Goal: Task Accomplishment & Management: Manage account settings

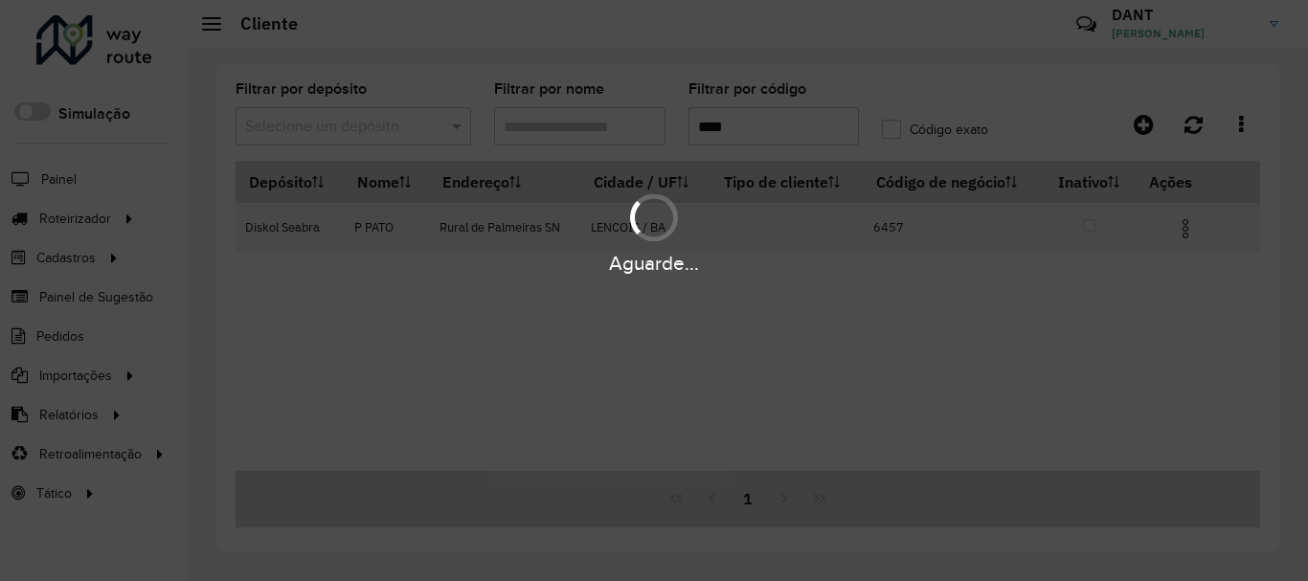
click at [312, 126] on div "Aguarde..." at bounding box center [654, 290] width 1308 height 581
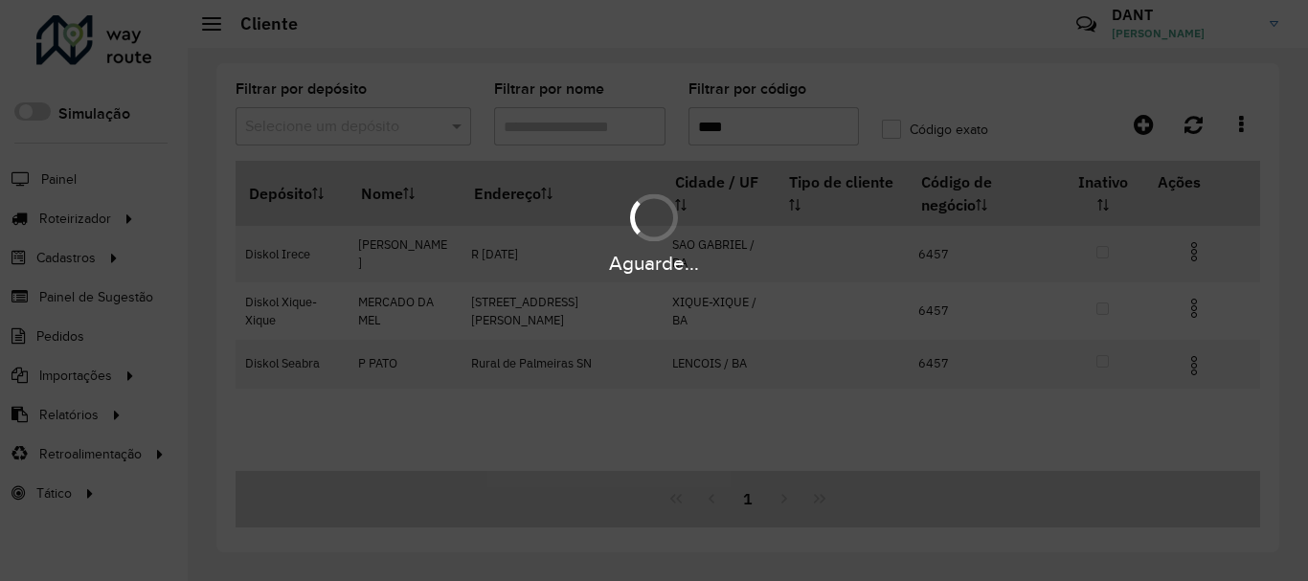
click at [460, 125] on hb-app "Aguarde... Pop-up bloqueado! Seu navegador bloqueou automáticamente a abertura …" at bounding box center [654, 290] width 1308 height 581
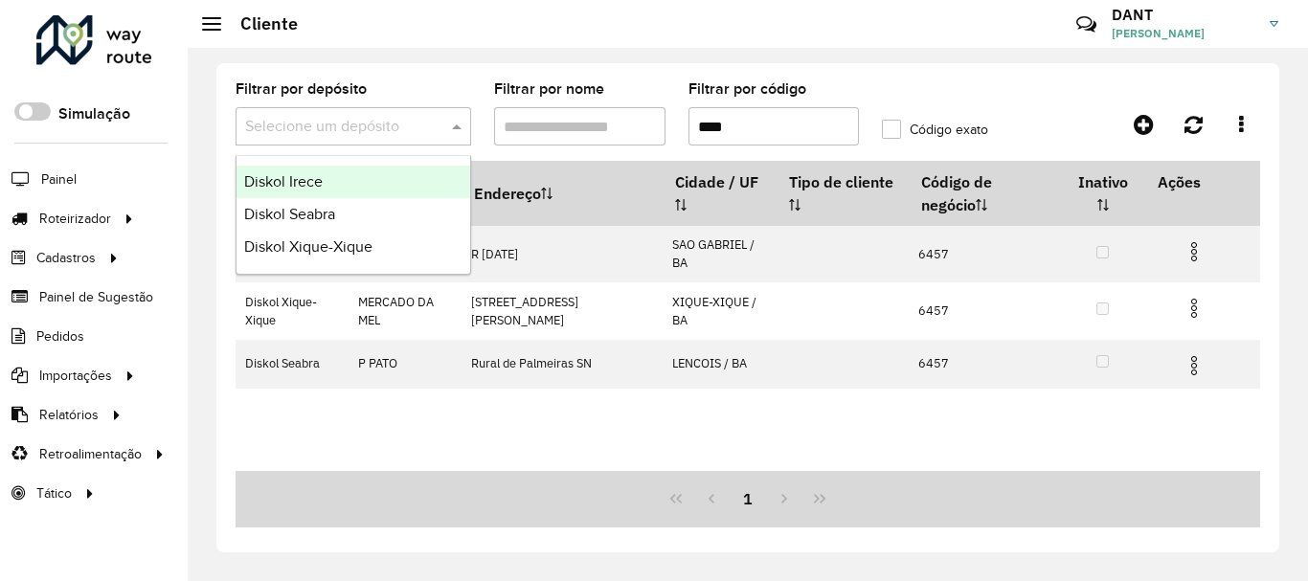
click at [460, 125] on span at bounding box center [459, 126] width 24 height 23
click at [365, 178] on div "Diskol Irece" at bounding box center [354, 182] width 234 height 33
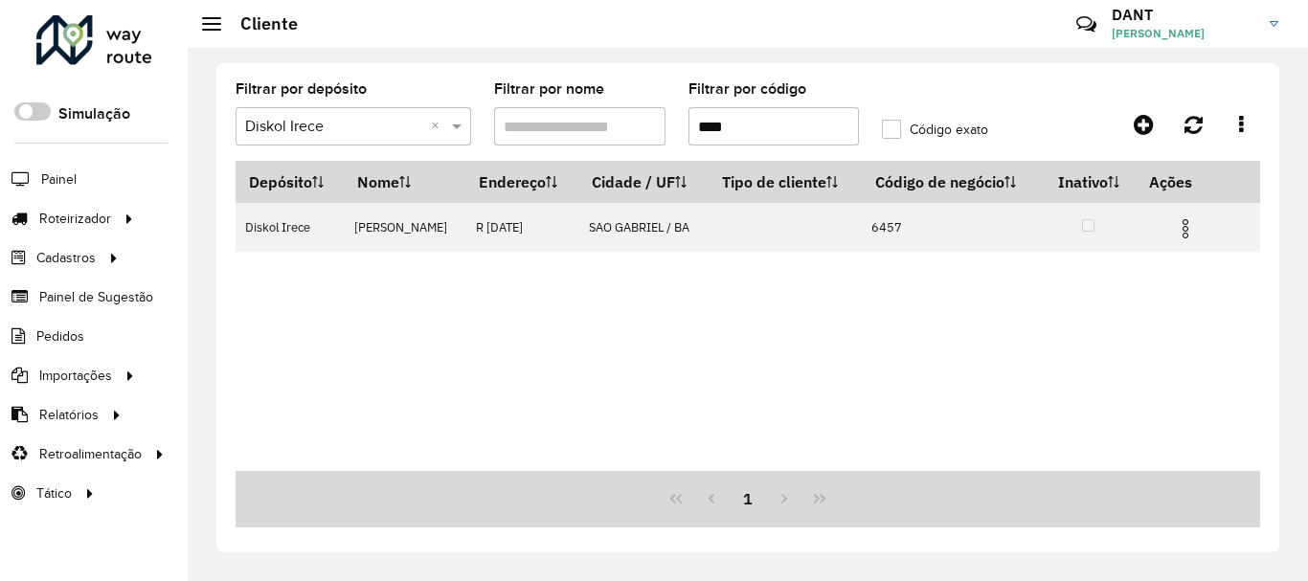
click at [816, 128] on input "****" at bounding box center [774, 126] width 171 height 38
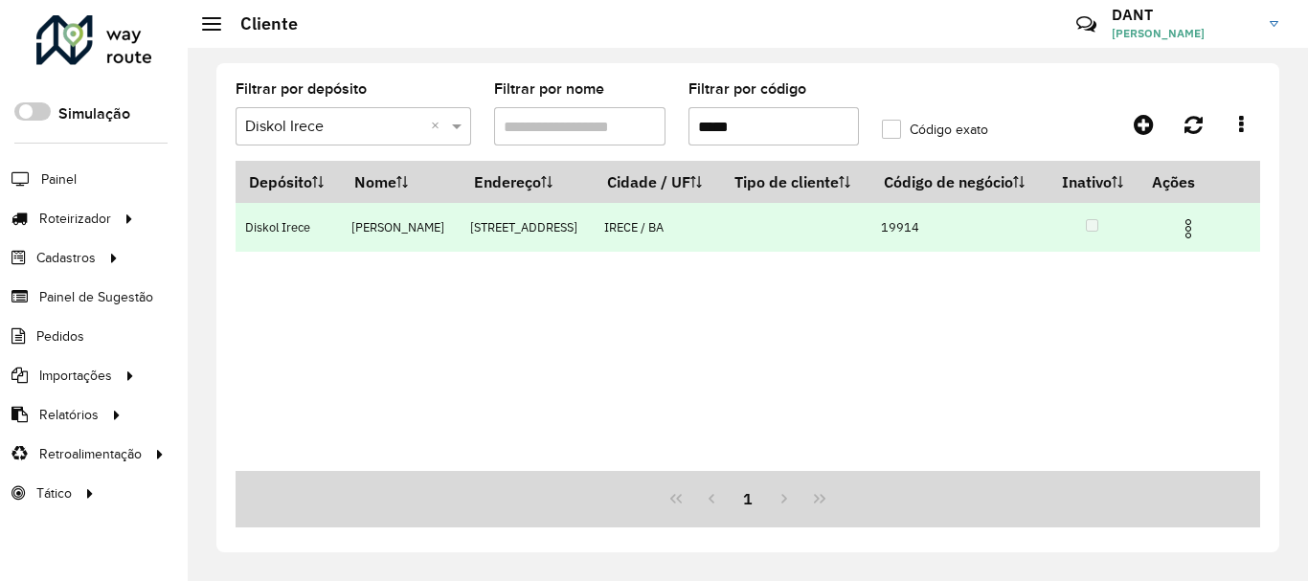
type input "*****"
click at [1194, 222] on img at bounding box center [1188, 228] width 23 height 23
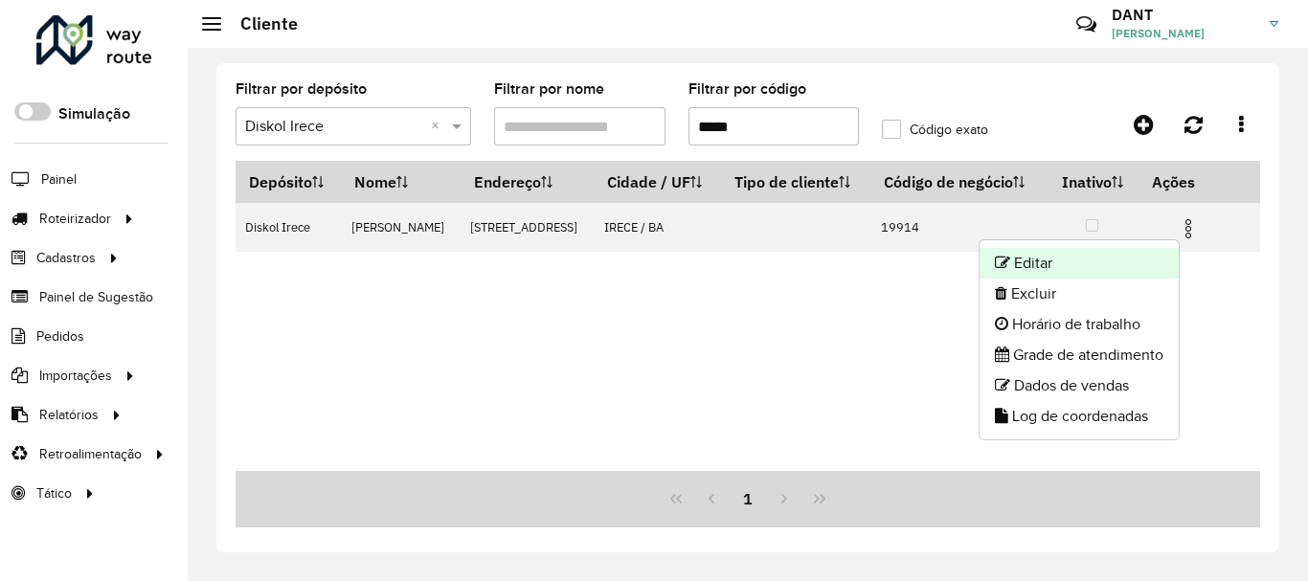
click at [1143, 256] on li "Editar" at bounding box center [1079, 263] width 199 height 31
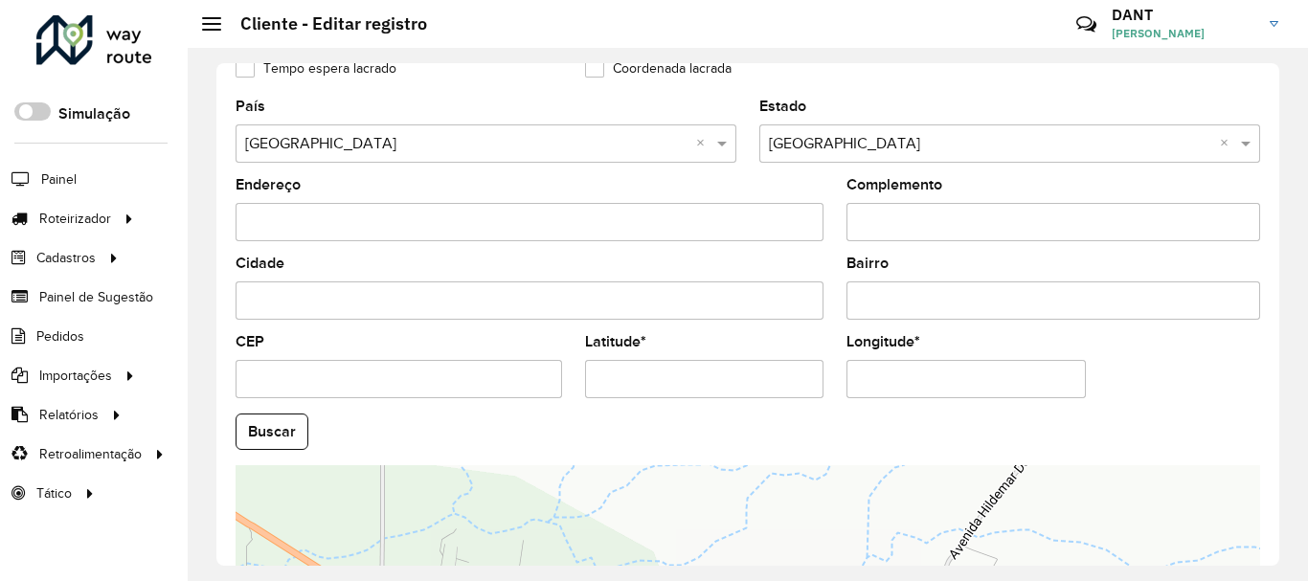
scroll to position [766, 0]
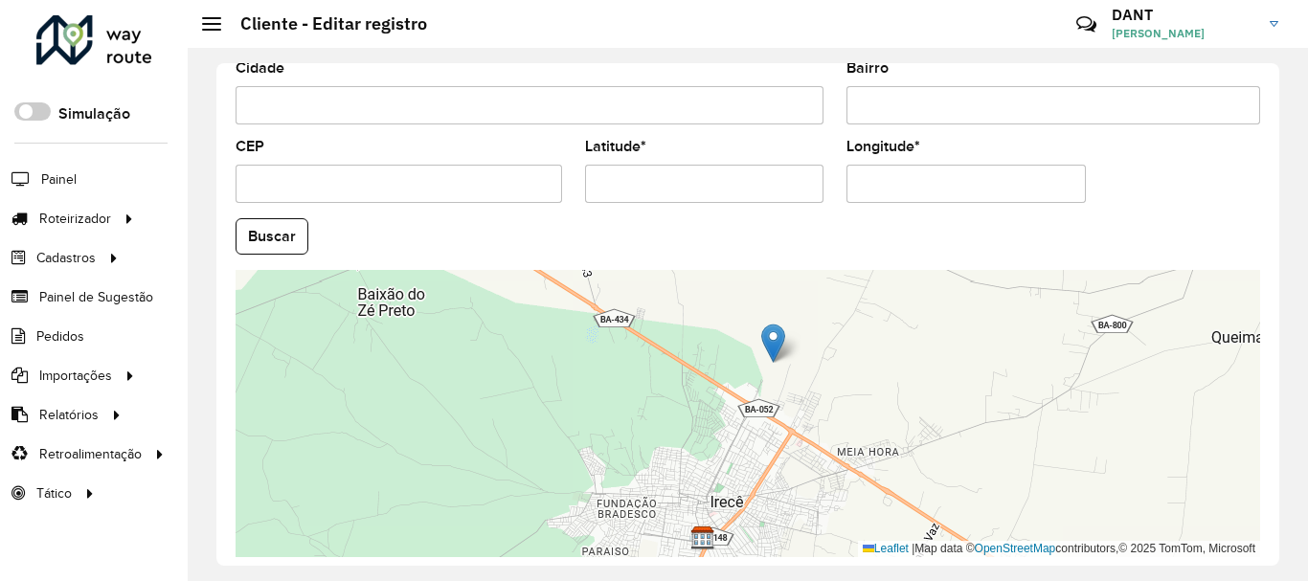
drag, startPoint x: 1282, startPoint y: 383, endPoint x: 1282, endPoint y: 405, distance: 22.0
click at [1282, 405] on div "Depósito * Selecione um depósito × Diskol Irece Nome * Tipo de cliente Selecion…" at bounding box center [748, 315] width 1121 height 534
drag, startPoint x: 1282, startPoint y: 477, endPoint x: 1280, endPoint y: 525, distance: 47.9
click at [1280, 525] on div "Depósito * Selecione um depósito × Diskol Irece Nome * Tipo de cliente Selecion…" at bounding box center [748, 315] width 1121 height 534
drag, startPoint x: 1281, startPoint y: 512, endPoint x: 1265, endPoint y: 513, distance: 15.4
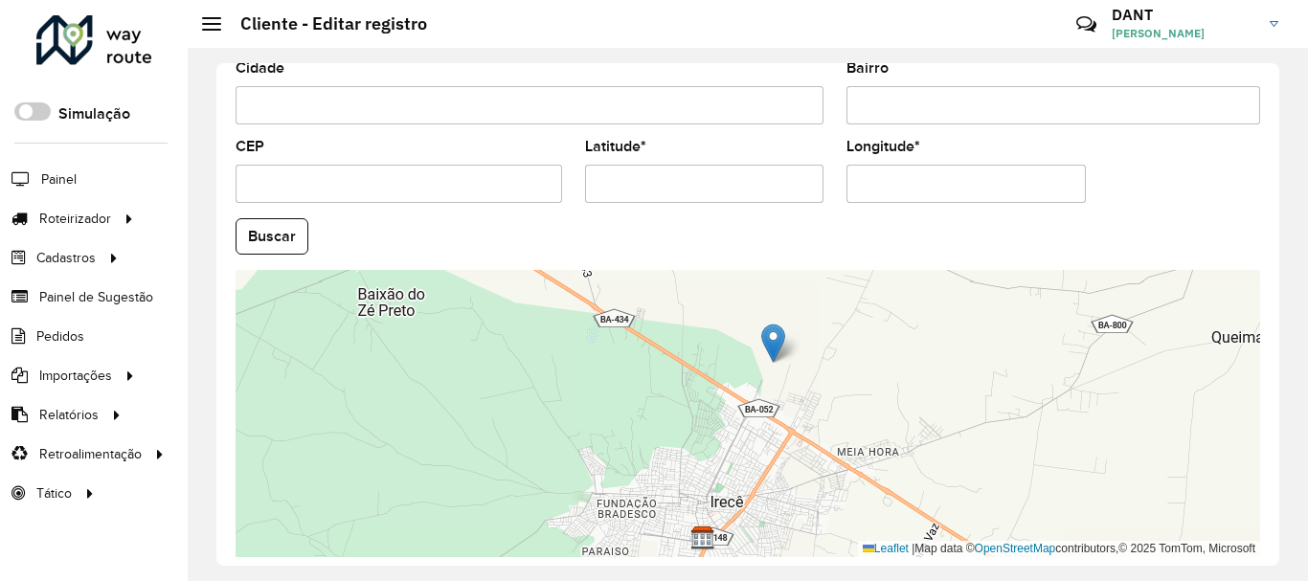
click at [1272, 548] on div "Depósito * Selecione um depósito × Diskol Irece Nome * Tipo de cliente Selecion…" at bounding box center [748, 315] width 1121 height 534
drag, startPoint x: 1271, startPoint y: 504, endPoint x: 1273, endPoint y: 529, distance: 25.0
click at [1273, 529] on div "Depósito * Selecione um depósito × Diskol Irece Nome * Tipo de cliente Selecion…" at bounding box center [747, 314] width 1063 height 503
drag, startPoint x: 1273, startPoint y: 515, endPoint x: 1272, endPoint y: 558, distance: 43.1
click at [1272, 558] on div "Depósito * Selecione um depósito × Diskol Irece Nome * Tipo de cliente Selecion…" at bounding box center [747, 314] width 1063 height 503
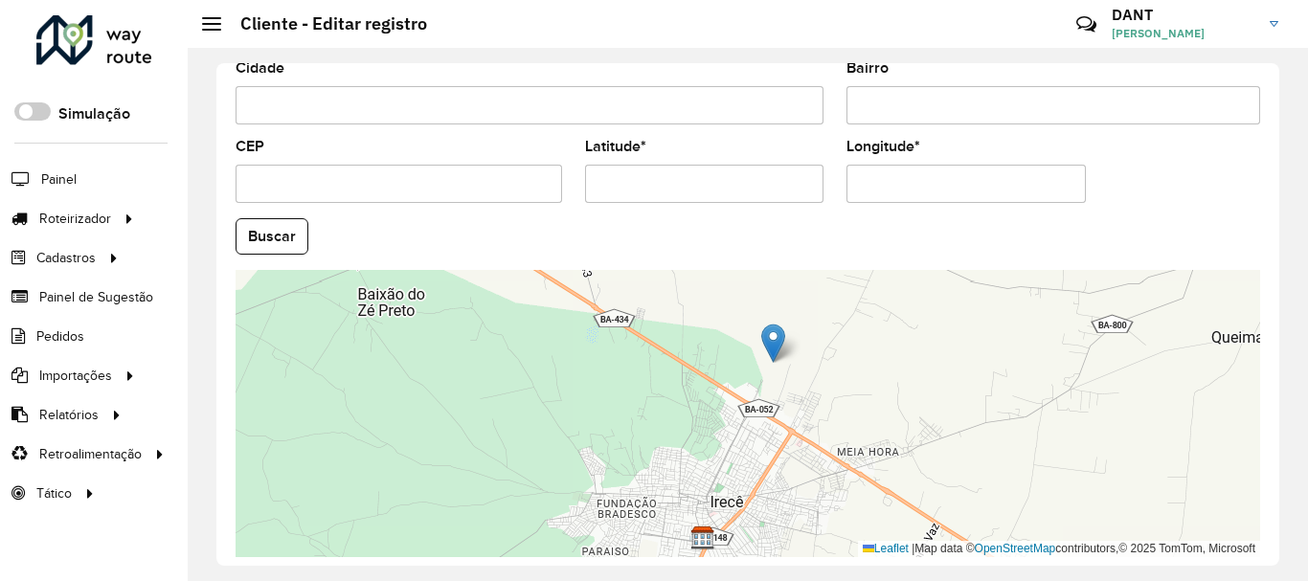
scroll to position [838, 0]
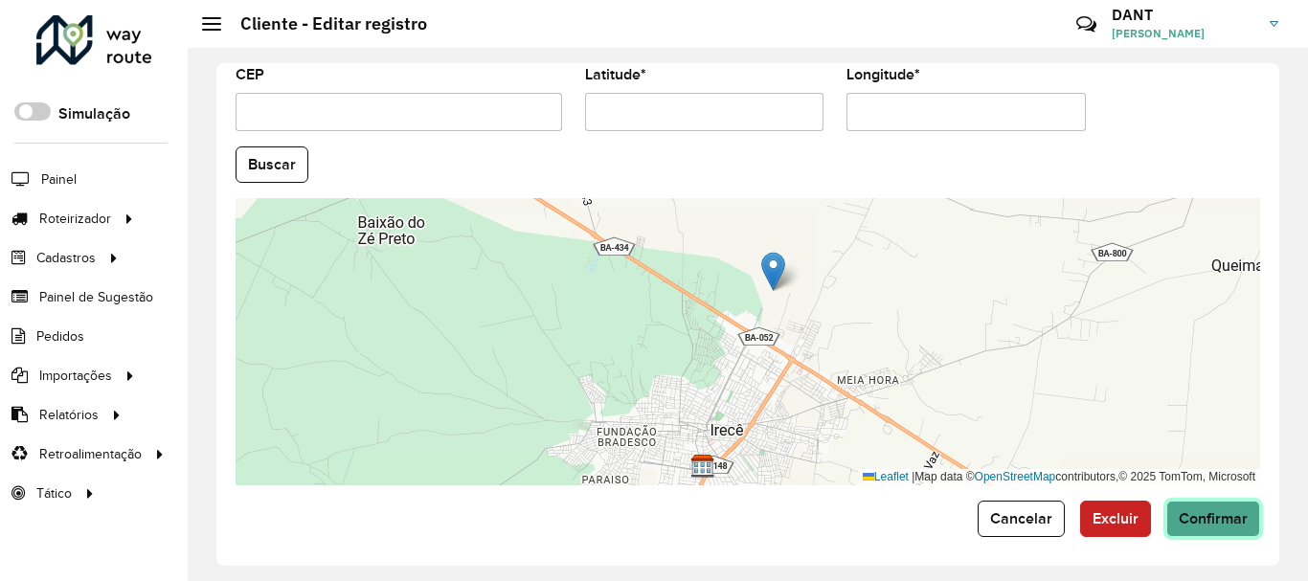
click at [1182, 529] on button "Confirmar" at bounding box center [1214, 519] width 94 height 36
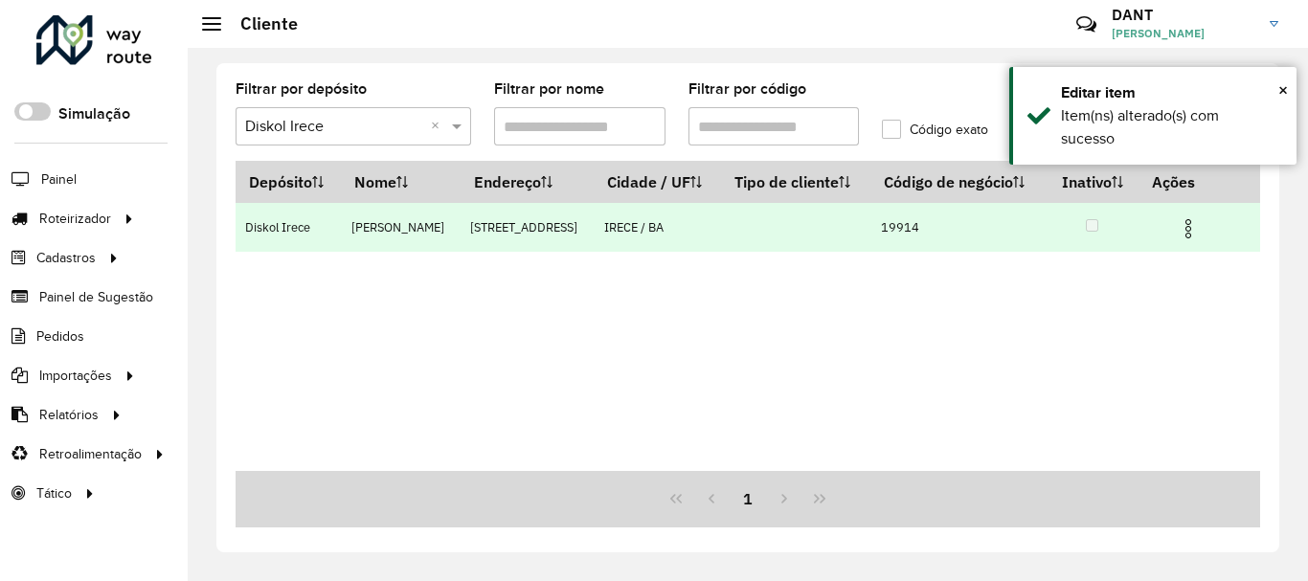
click at [1194, 218] on img at bounding box center [1188, 228] width 23 height 23
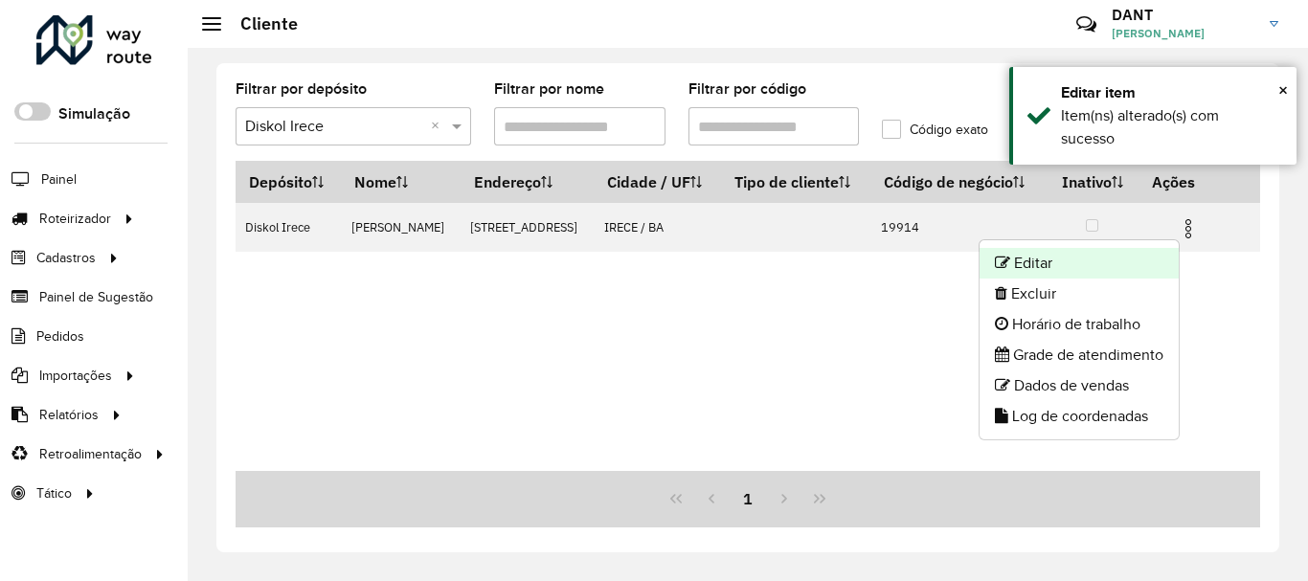
click at [1126, 267] on li "Editar" at bounding box center [1079, 263] width 199 height 31
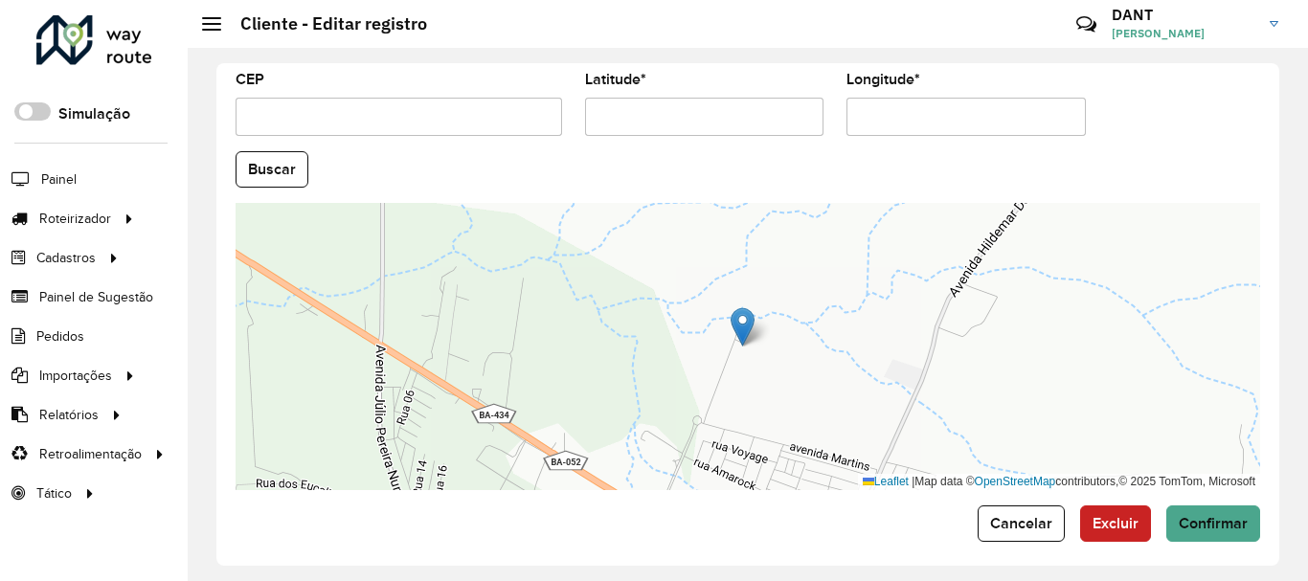
scroll to position [844, 0]
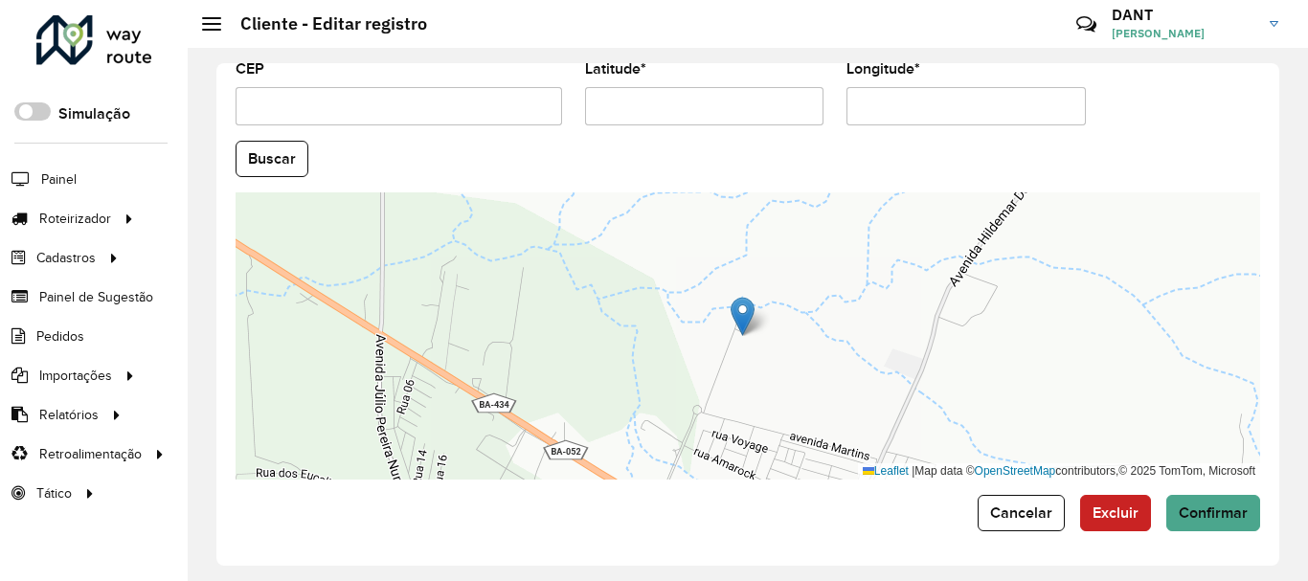
click at [750, 327] on img at bounding box center [743, 316] width 24 height 39
click at [1221, 525] on button "Confirmar" at bounding box center [1214, 513] width 94 height 36
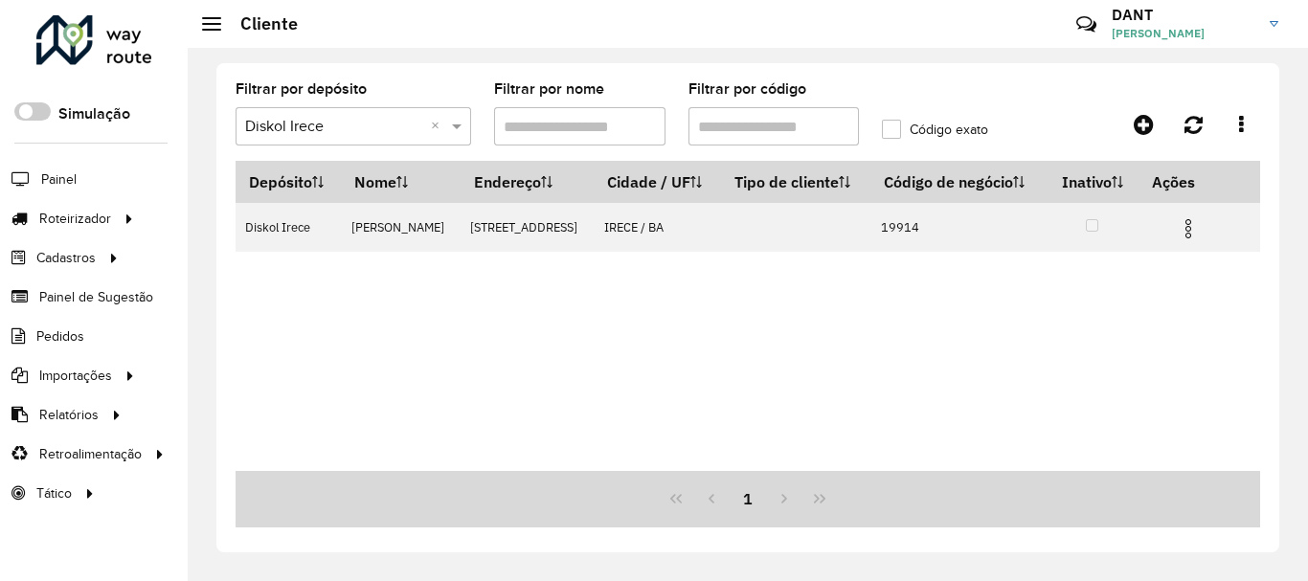
click at [789, 126] on input "Filtrar por código" at bounding box center [774, 126] width 171 height 38
click at [789, 127] on input "Filtrar por código" at bounding box center [774, 126] width 171 height 38
paste input "text"
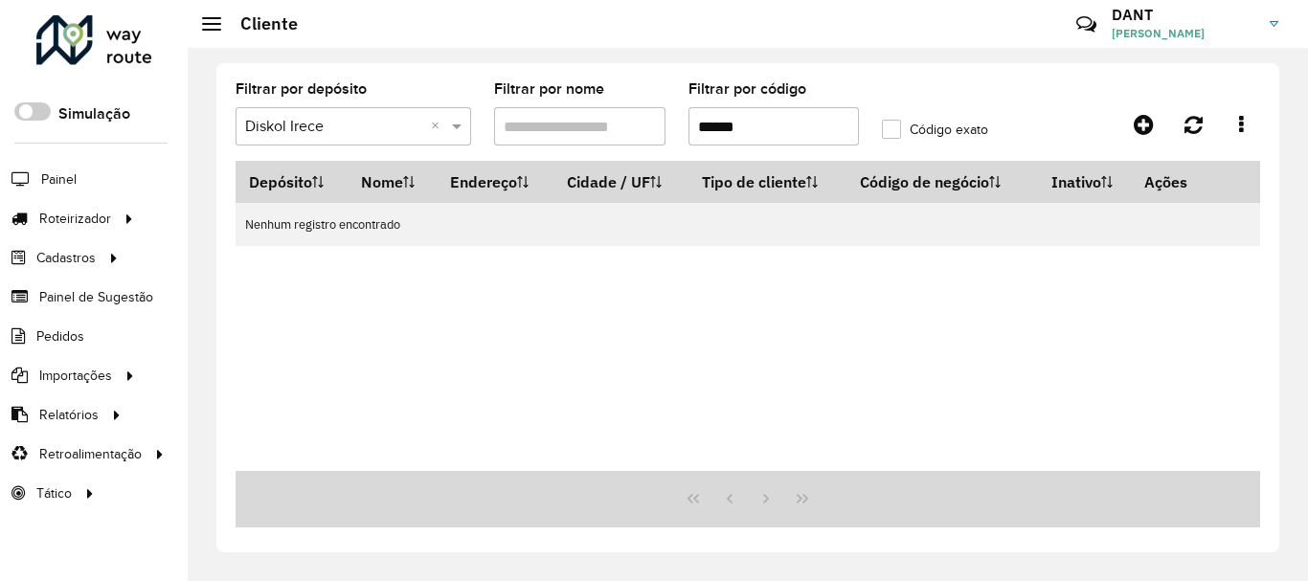
click at [702, 134] on input "*****" at bounding box center [774, 126] width 171 height 38
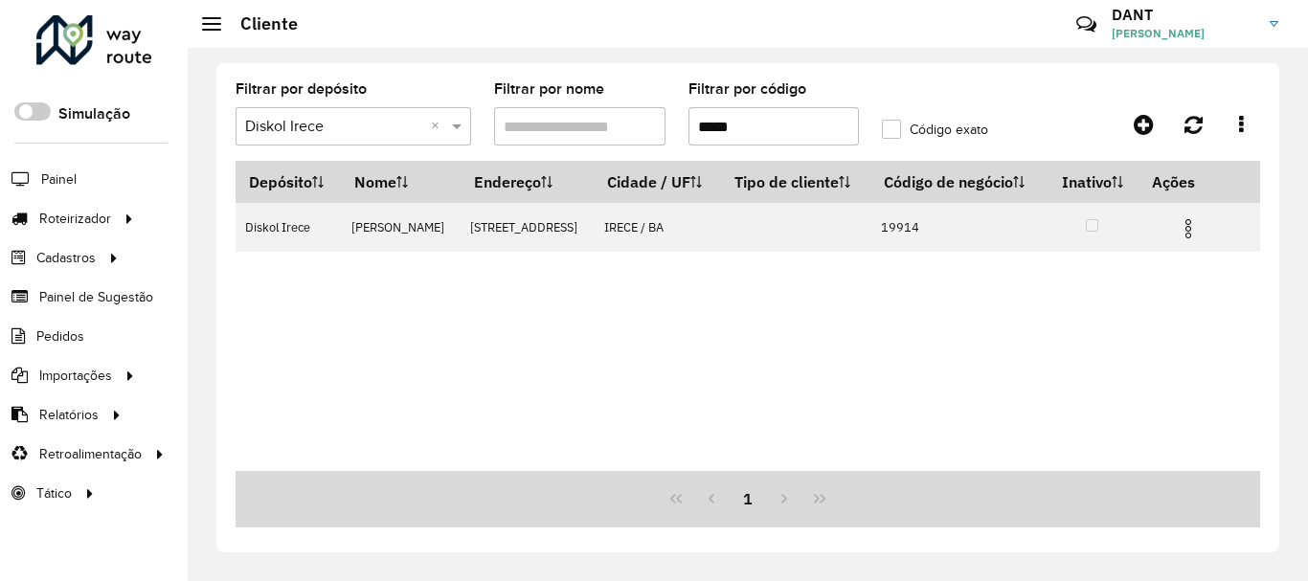
drag, startPoint x: 777, startPoint y: 138, endPoint x: 652, endPoint y: 141, distance: 124.5
click at [652, 141] on formly-group "Filtrar por depósito Selecione um depósito × Diskol Irece × Filtrar por nome Fi…" at bounding box center [612, 121] width 777 height 79
paste input "text"
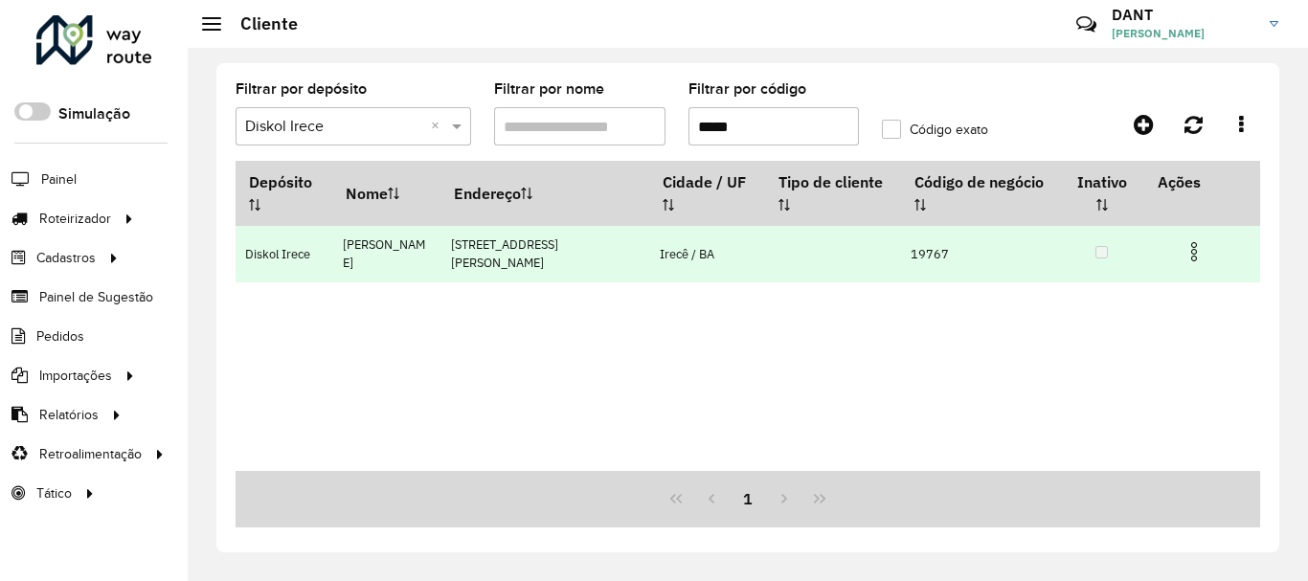
type input "*****"
click at [1197, 247] on img at bounding box center [1194, 251] width 23 height 23
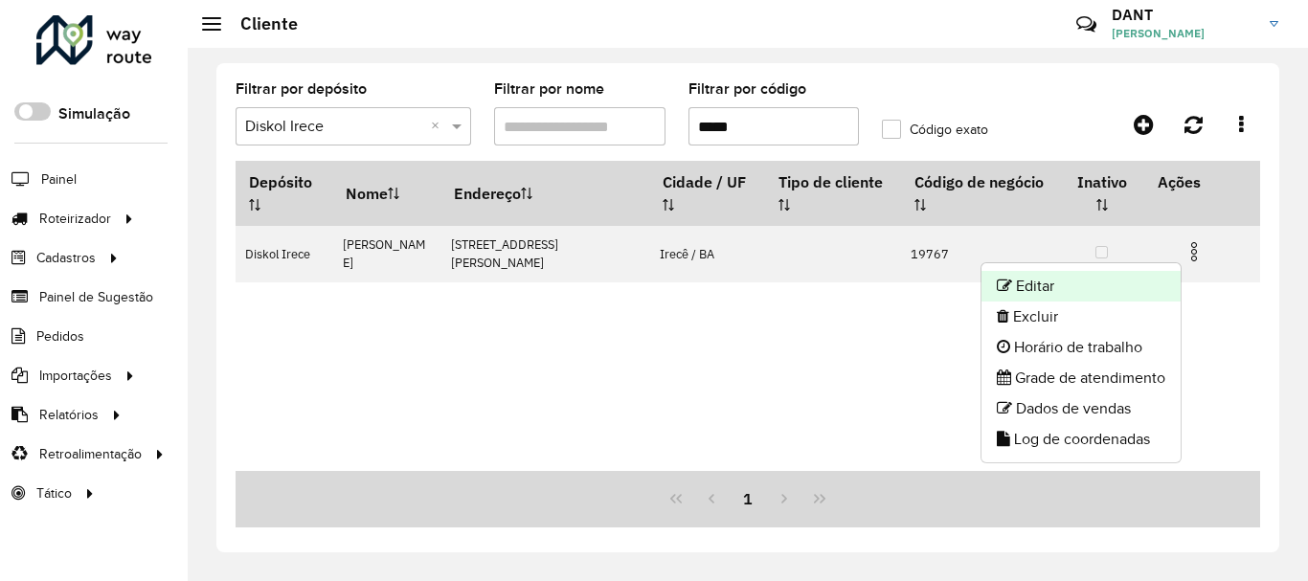
click at [1109, 277] on li "Editar" at bounding box center [1081, 286] width 199 height 31
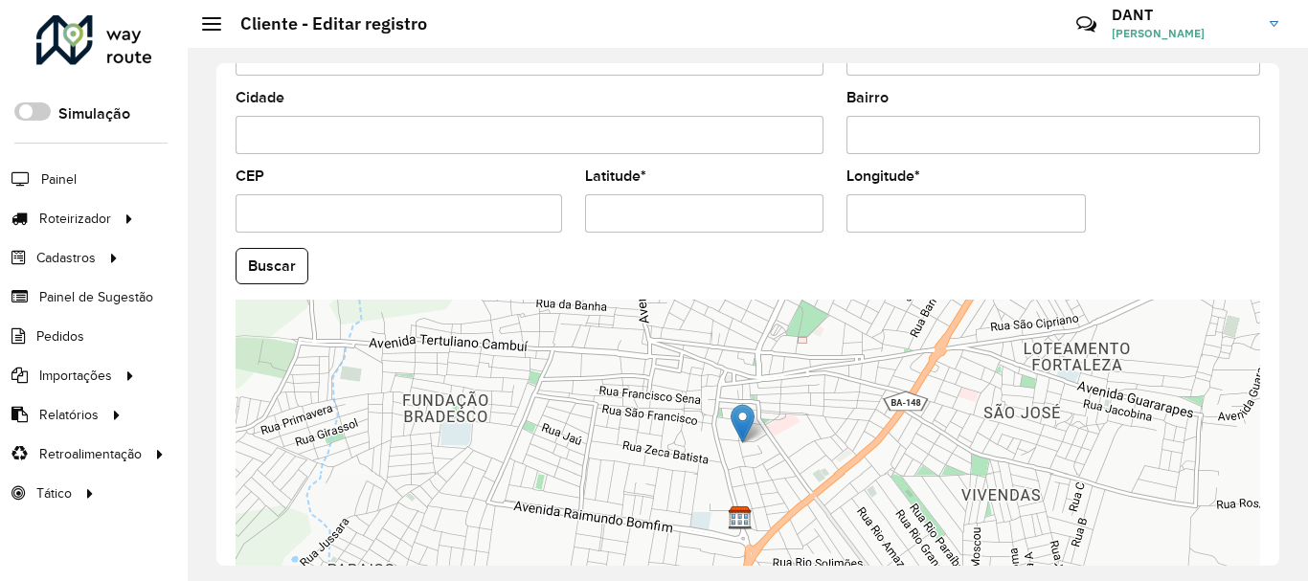
scroll to position [766, 0]
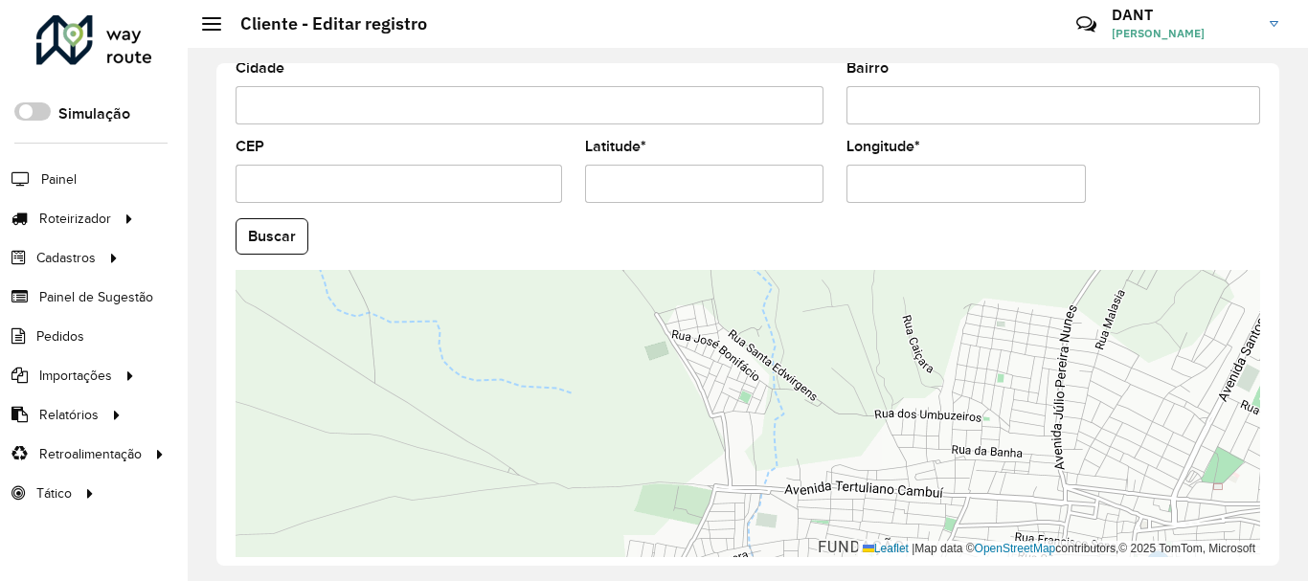
drag, startPoint x: 666, startPoint y: 372, endPoint x: 1081, endPoint y: 548, distance: 451.5
click at [1081, 548] on div "Leaflet | Map data © OpenStreetMap contributors,© 2025 TomTom, Microsoft" at bounding box center [748, 413] width 1025 height 287
drag, startPoint x: 733, startPoint y: 188, endPoint x: 521, endPoint y: 197, distance: 211.9
click at [521, 197] on formly-group "País Selecione uma opção × [GEOGRAPHIC_DATA] × Estado Selecione uma opção × Bah…" at bounding box center [748, 230] width 1048 height 653
paste input "text"
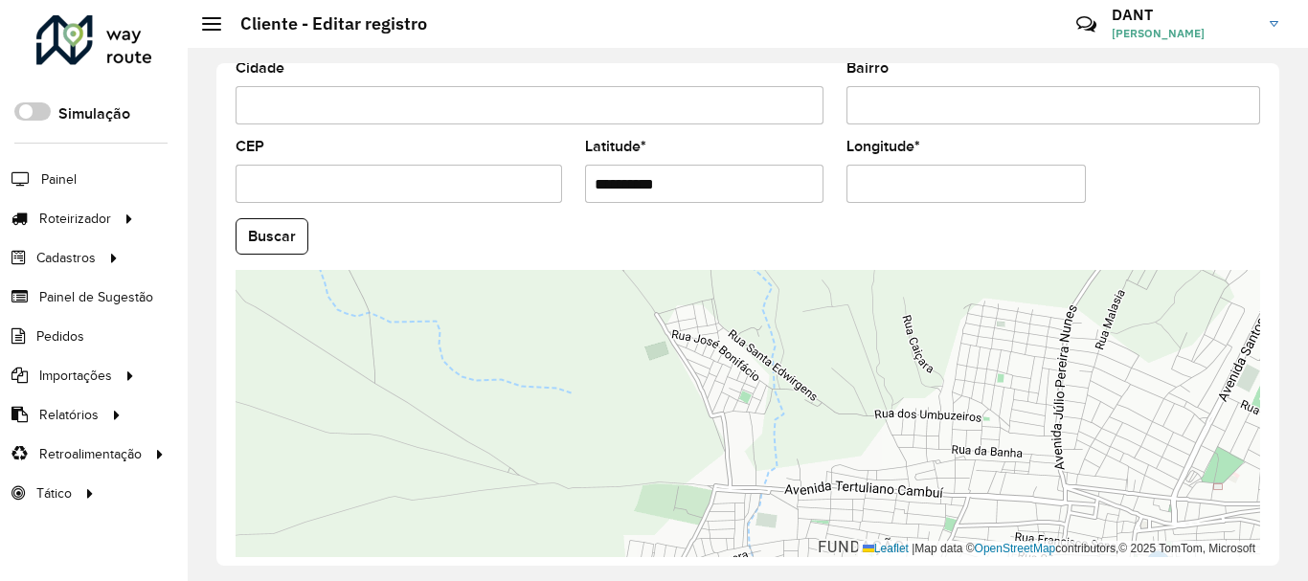
type input "**********"
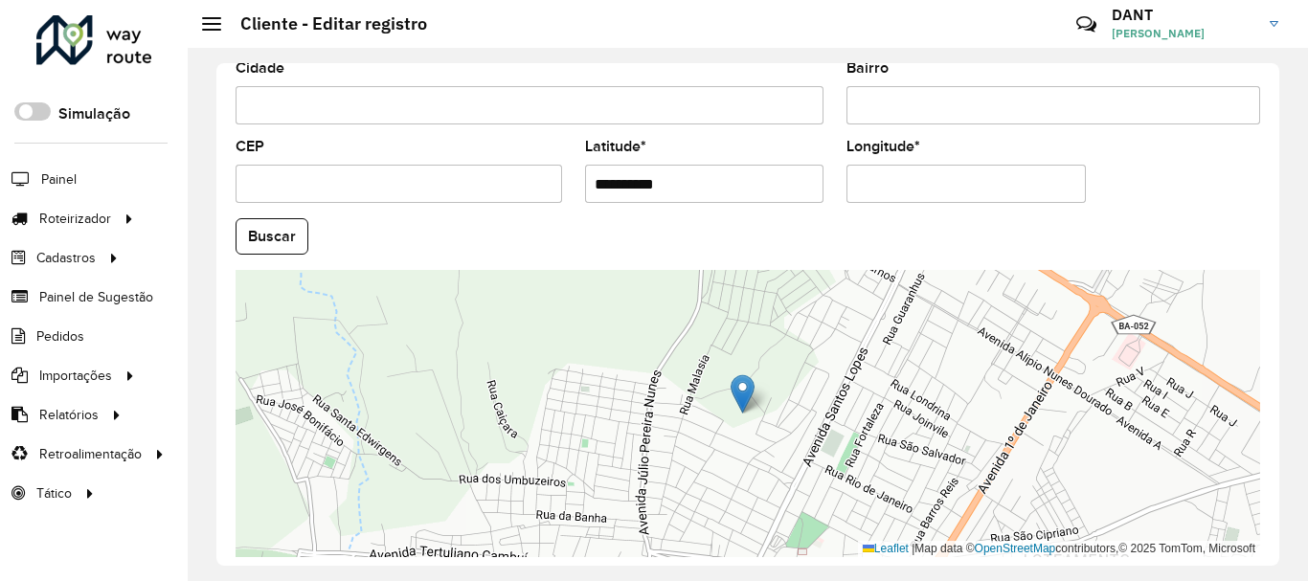
drag, startPoint x: 1018, startPoint y: 184, endPoint x: 818, endPoint y: 198, distance: 200.7
click at [818, 198] on formly-group "**********" at bounding box center [748, 230] width 1048 height 653
paste input "text"
type input "**********"
click at [294, 236] on hb-app "Aguarde... Pop-up bloqueado! Seu navegador bloqueou automáticamente a abertura …" at bounding box center [654, 290] width 1308 height 581
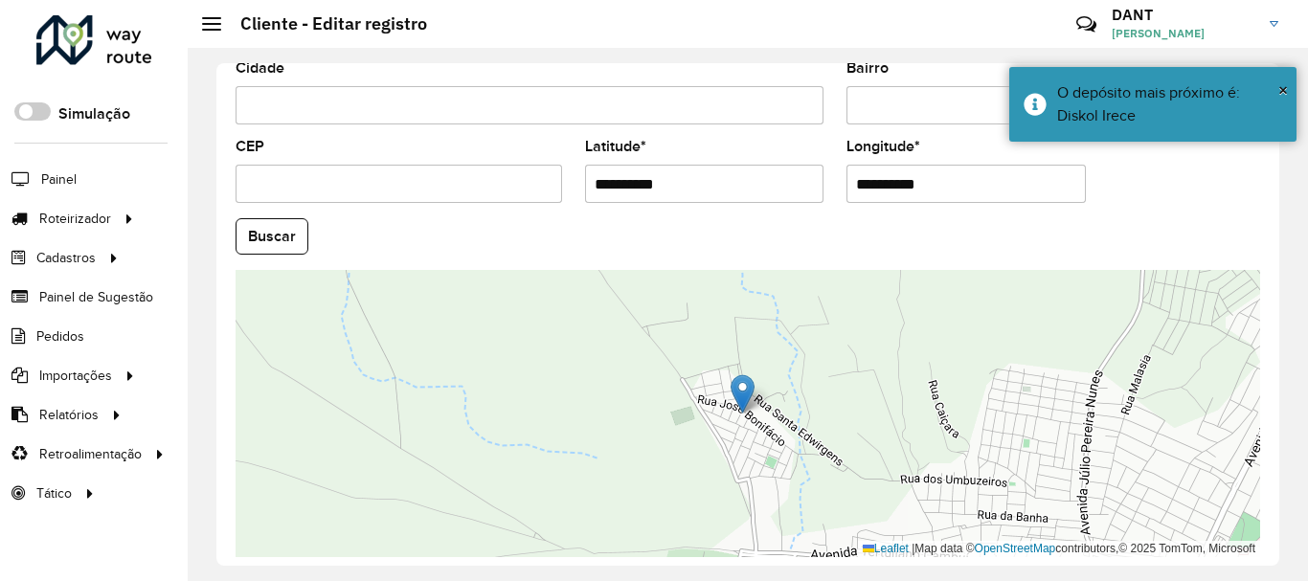
scroll to position [844, 0]
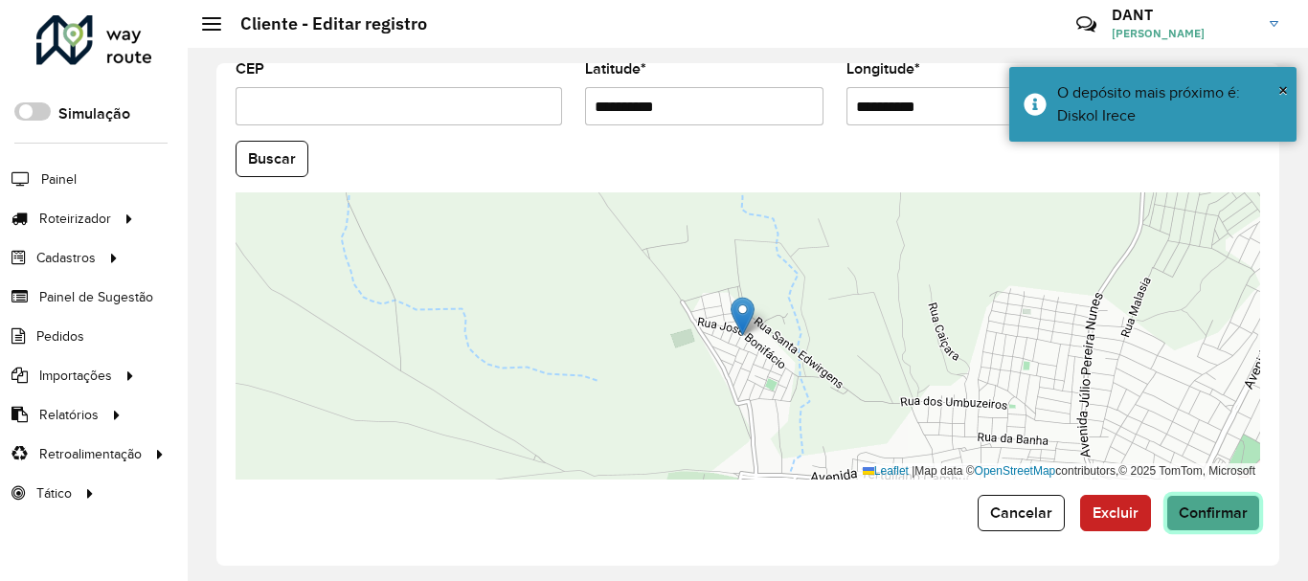
click at [1236, 507] on span "Confirmar" at bounding box center [1213, 513] width 69 height 16
